Goal: Task Accomplishment & Management: Manage account settings

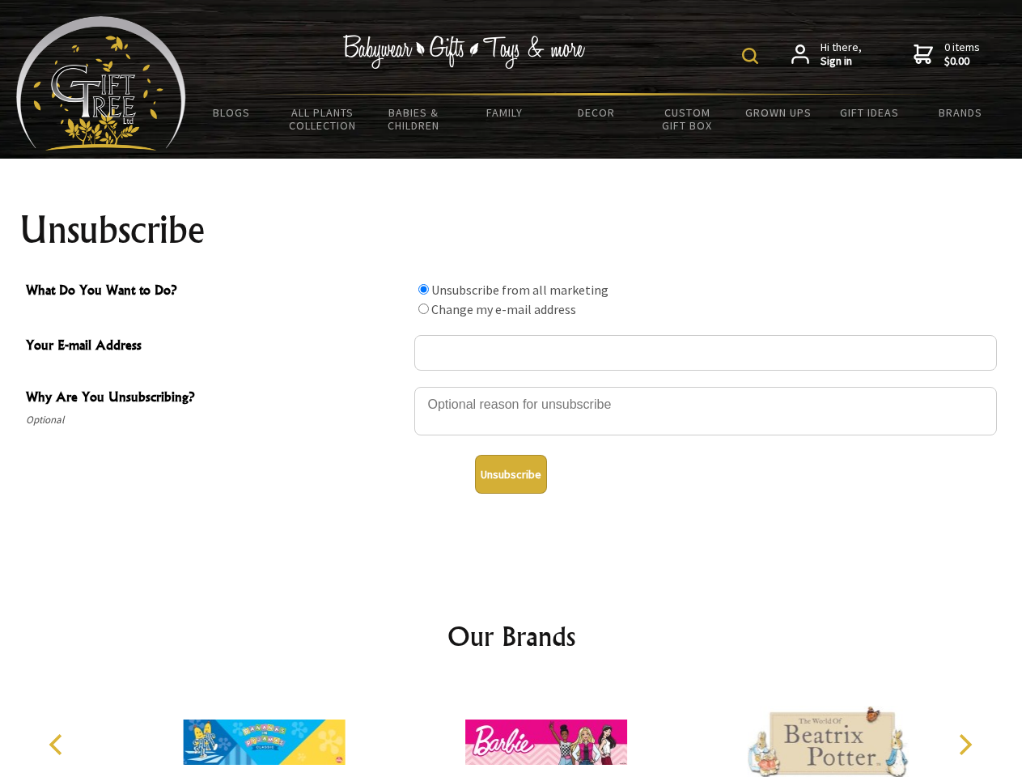
click at [753, 56] on img at bounding box center [750, 56] width 16 height 16
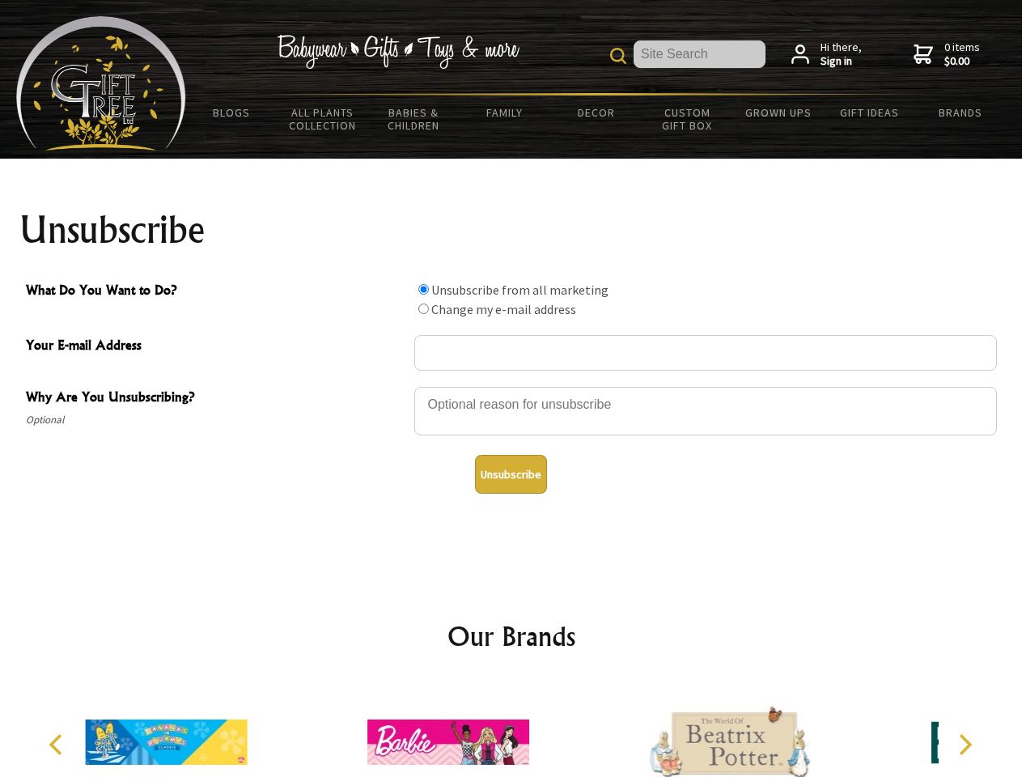
click at [511, 386] on div at bounding box center [705, 413] width 583 height 57
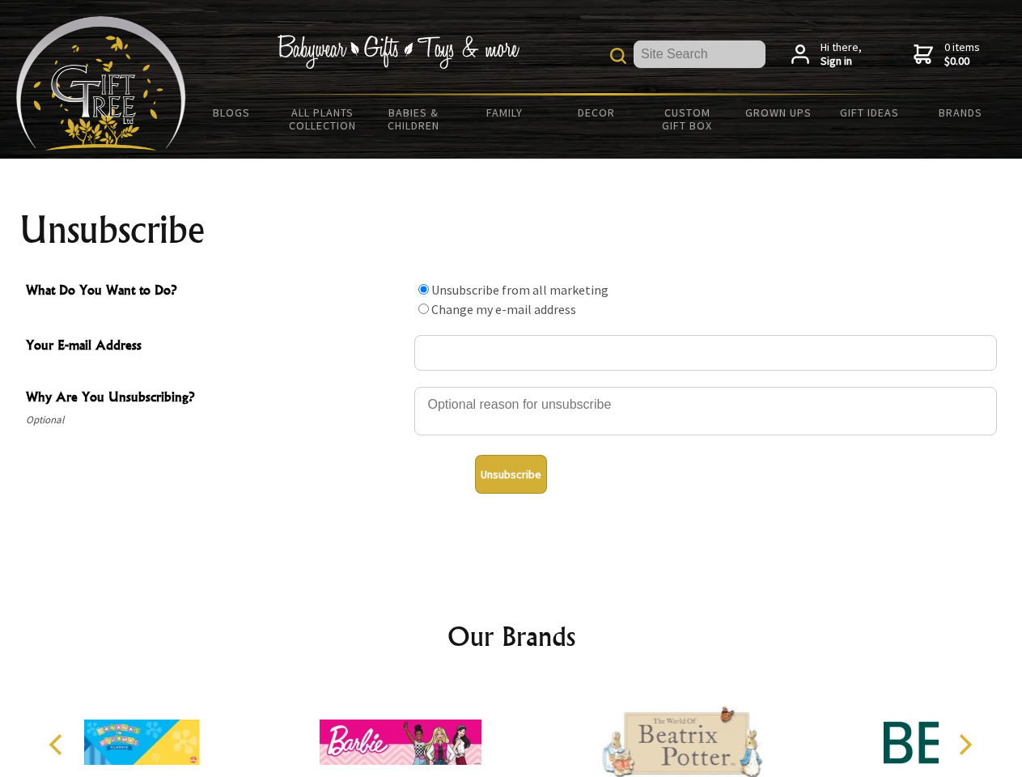
click at [423, 289] on input "What Do You Want to Do?" at bounding box center [423, 289] width 11 height 11
click at [423, 308] on input "What Do You Want to Do?" at bounding box center [423, 308] width 11 height 11
radio input "true"
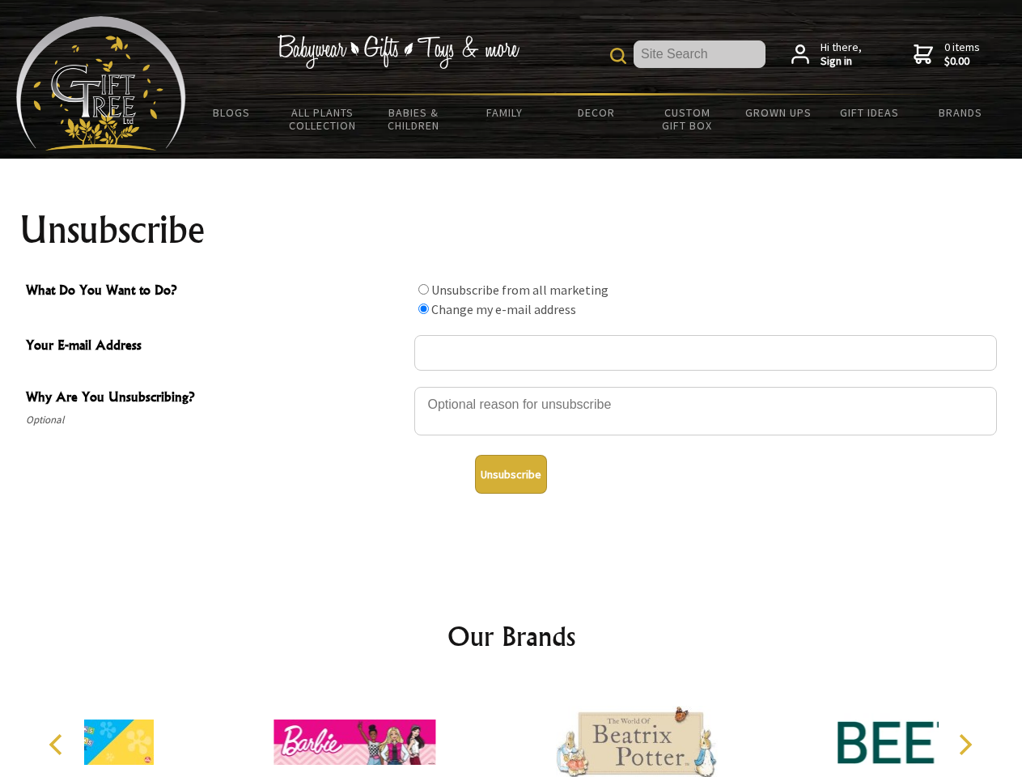
click at [511, 474] on button "Unsubscribe" at bounding box center [511, 474] width 72 height 39
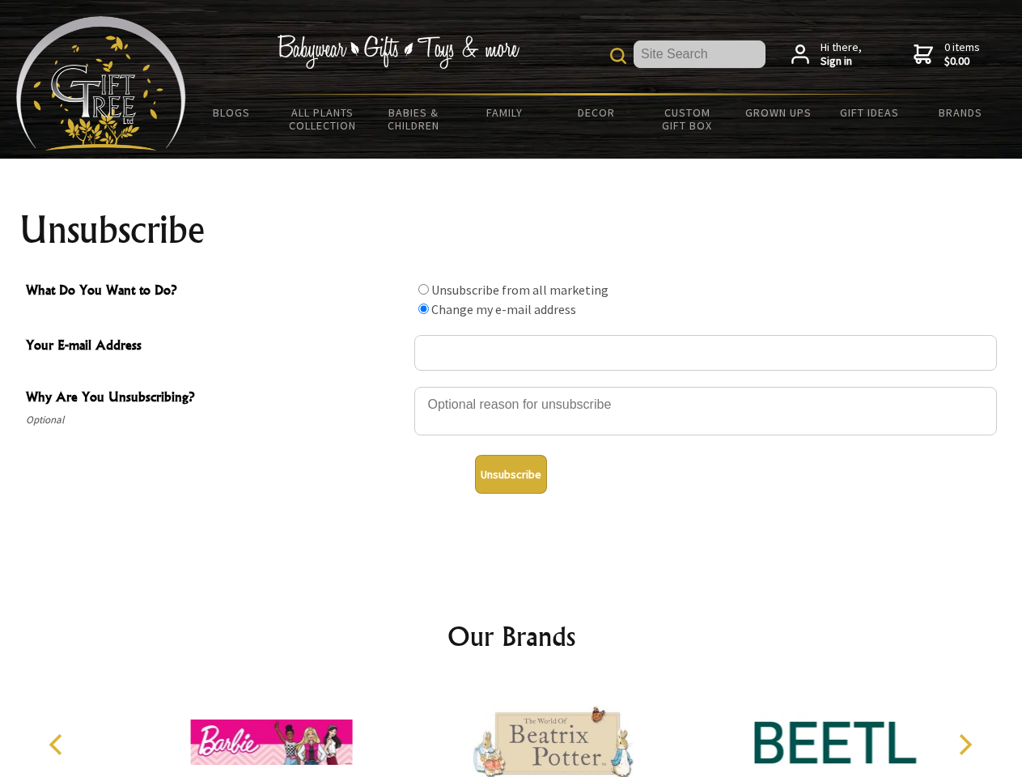
click at [58, 745] on icon "Previous" at bounding box center [57, 744] width 21 height 21
click at [965, 745] on icon "Next" at bounding box center [963, 744] width 21 height 21
